Goal: Task Accomplishment & Management: Manage account settings

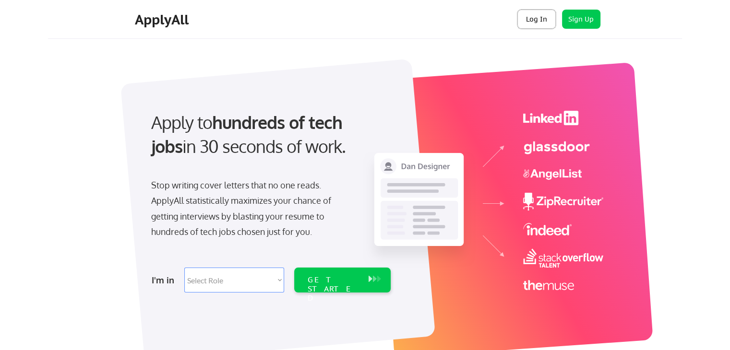
click at [534, 22] on button "Log In" at bounding box center [536, 19] width 38 height 19
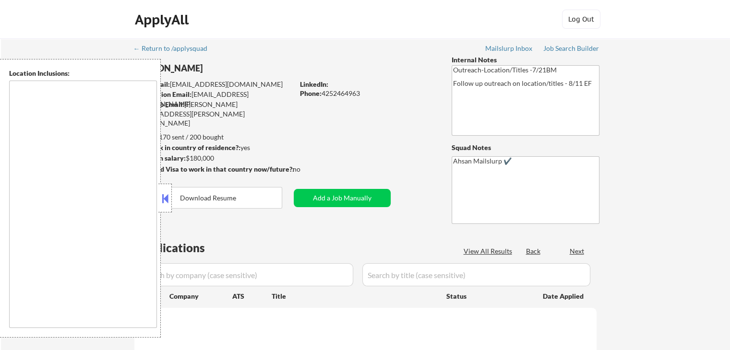
type textarea "Remote US Bellevue, WA Seattle, WA Redmond, WA"
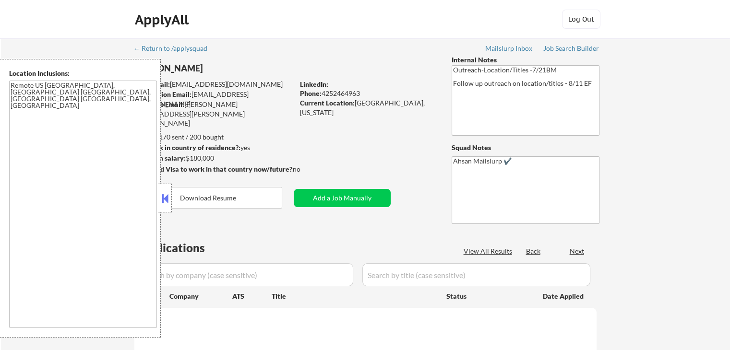
select select ""pending""
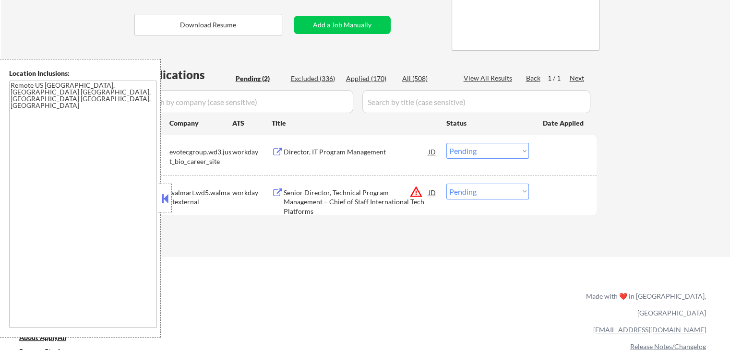
scroll to position [192, 0]
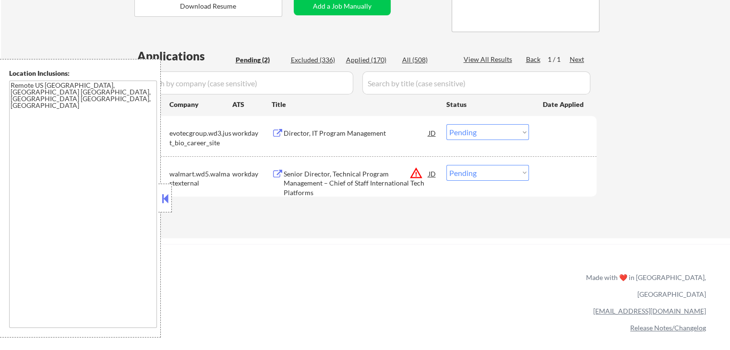
click at [346, 136] on div "Director, IT Program Management" at bounding box center [356, 134] width 145 height 10
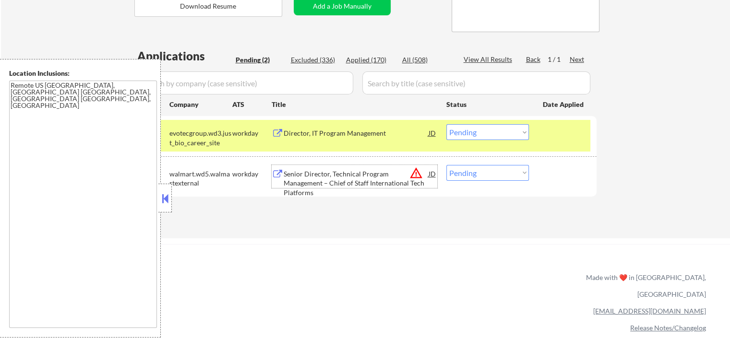
click at [368, 167] on div "Senior Director, Technical Program Management – Chief of Staff International Te…" at bounding box center [356, 176] width 145 height 23
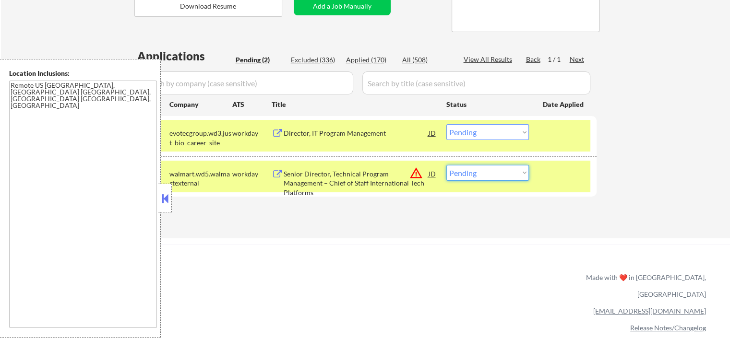
click at [484, 178] on select "Choose an option... Pending Applied Excluded (Questions) Excluded (Expired) Exc…" at bounding box center [487, 173] width 83 height 16
select select ""excluded__location_""
click at [446, 165] on select "Choose an option... Pending Applied Excluded (Questions) Excluded (Expired) Exc…" at bounding box center [487, 173] width 83 height 16
click at [466, 242] on div "← Return to /applysquad Mailslurp Inbox Job Search Builder John Clifford User E…" at bounding box center [365, 269] width 730 height 923
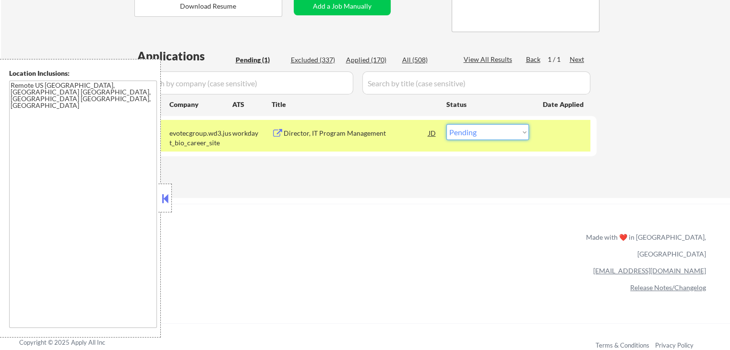
click at [478, 134] on select "Choose an option... Pending Applied Excluded (Questions) Excluded (Expired) Exc…" at bounding box center [487, 132] width 83 height 16
select select ""applied""
click at [446, 124] on select "Choose an option... Pending Applied Excluded (Questions) Excluded (Expired) Exc…" at bounding box center [487, 132] width 83 height 16
click at [453, 169] on div "Applications Pending (1) Excluded (337) Applied (170) All (508) View All Result…" at bounding box center [365, 114] width 462 height 132
